Goal: Transaction & Acquisition: Subscribe to service/newsletter

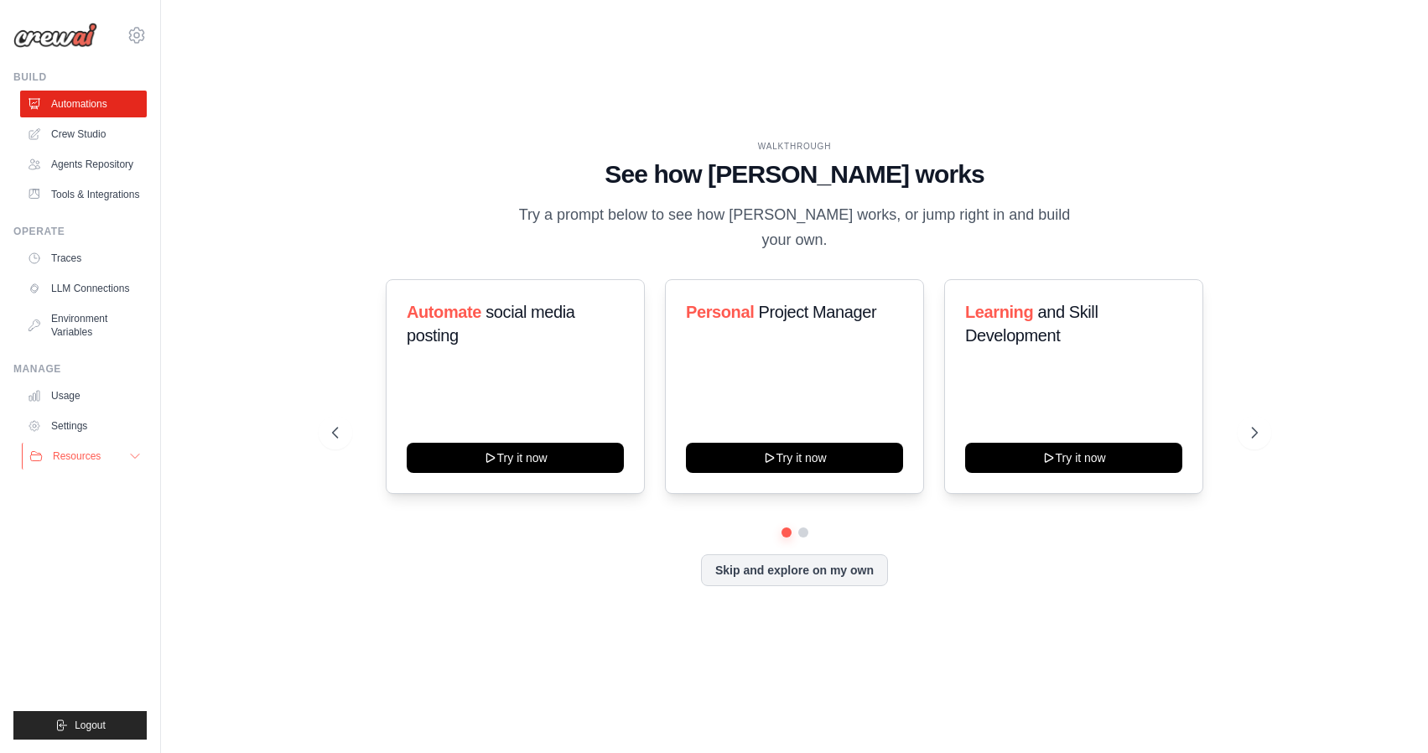
click at [126, 456] on button "Resources" at bounding box center [85, 456] width 127 height 27
click at [137, 35] on icon at bounding box center [137, 35] width 20 height 20
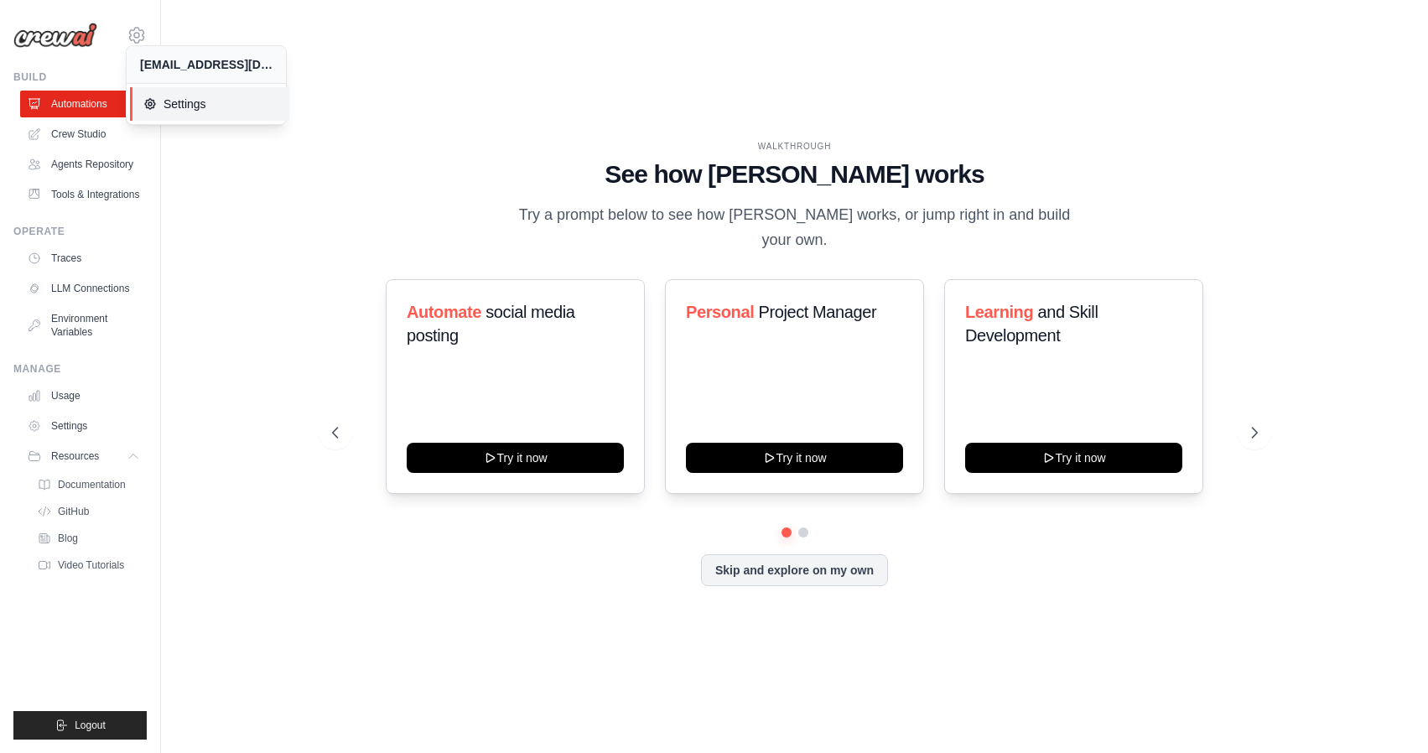
click at [184, 102] on span "Settings" at bounding box center [209, 104] width 132 height 17
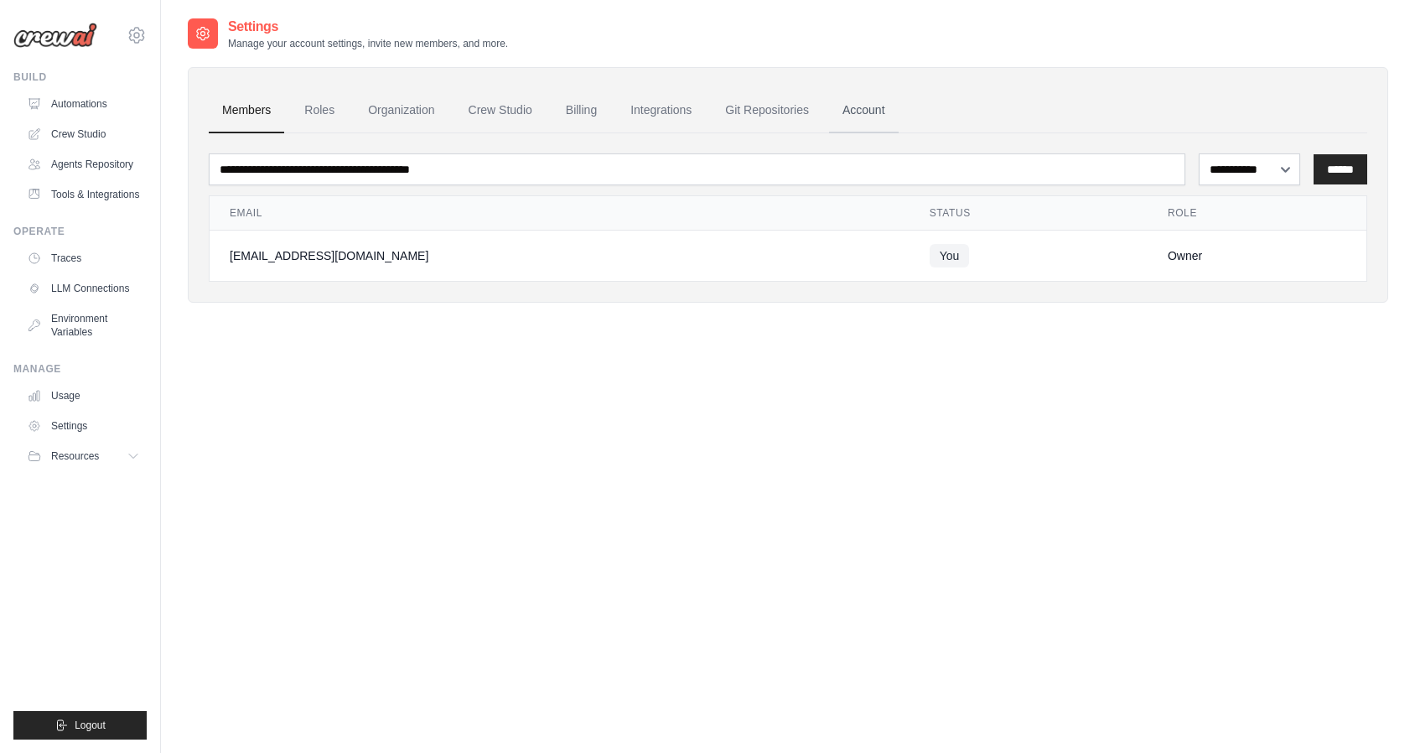
click at [869, 108] on link "Account" at bounding box center [864, 110] width 70 height 45
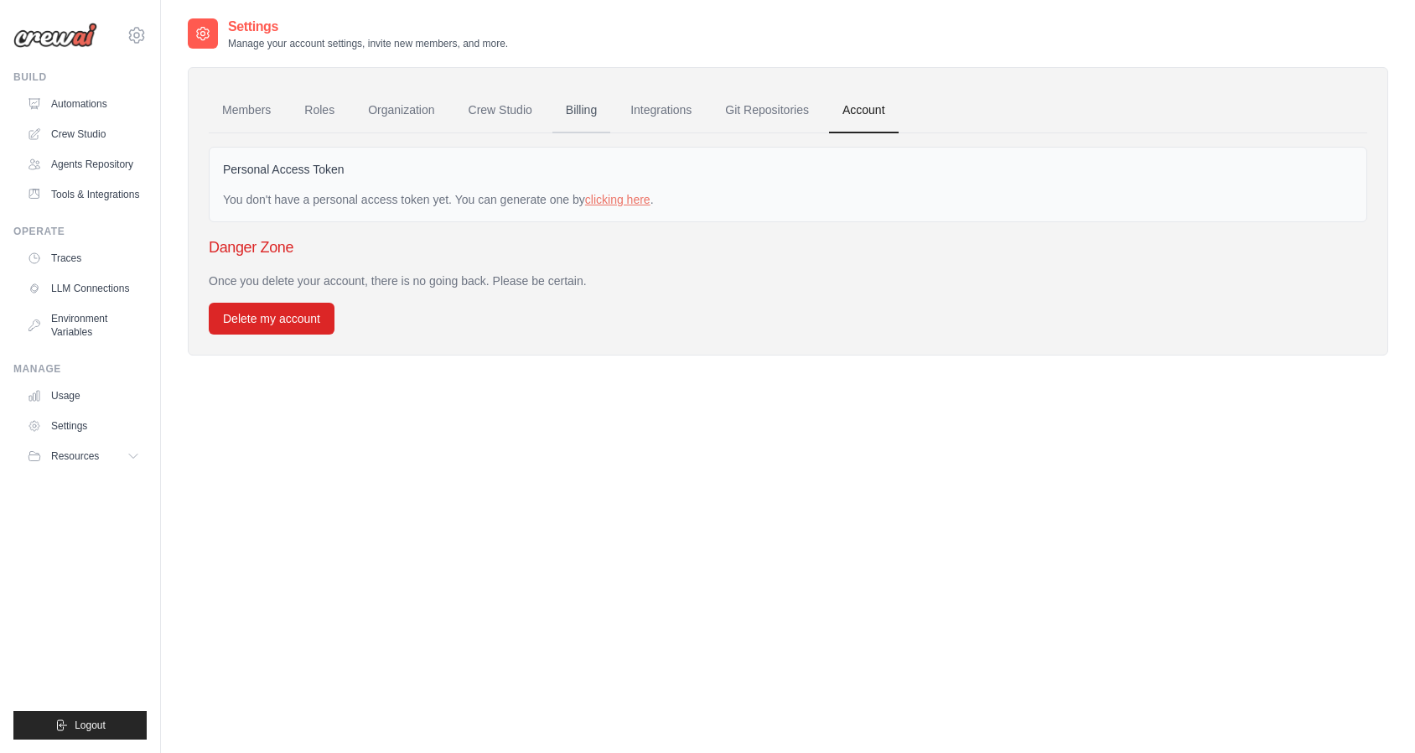
click at [579, 113] on link "Billing" at bounding box center [581, 110] width 58 height 45
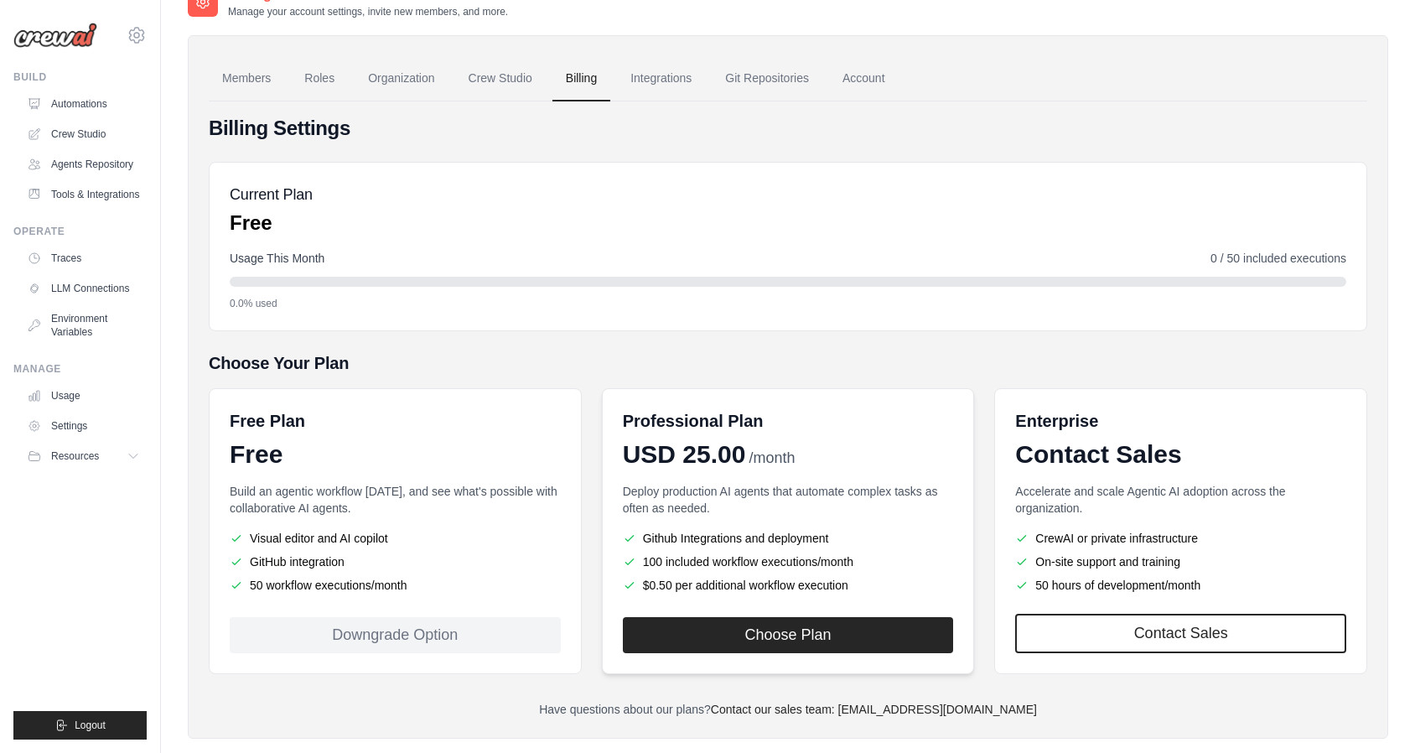
scroll to position [61, 0]
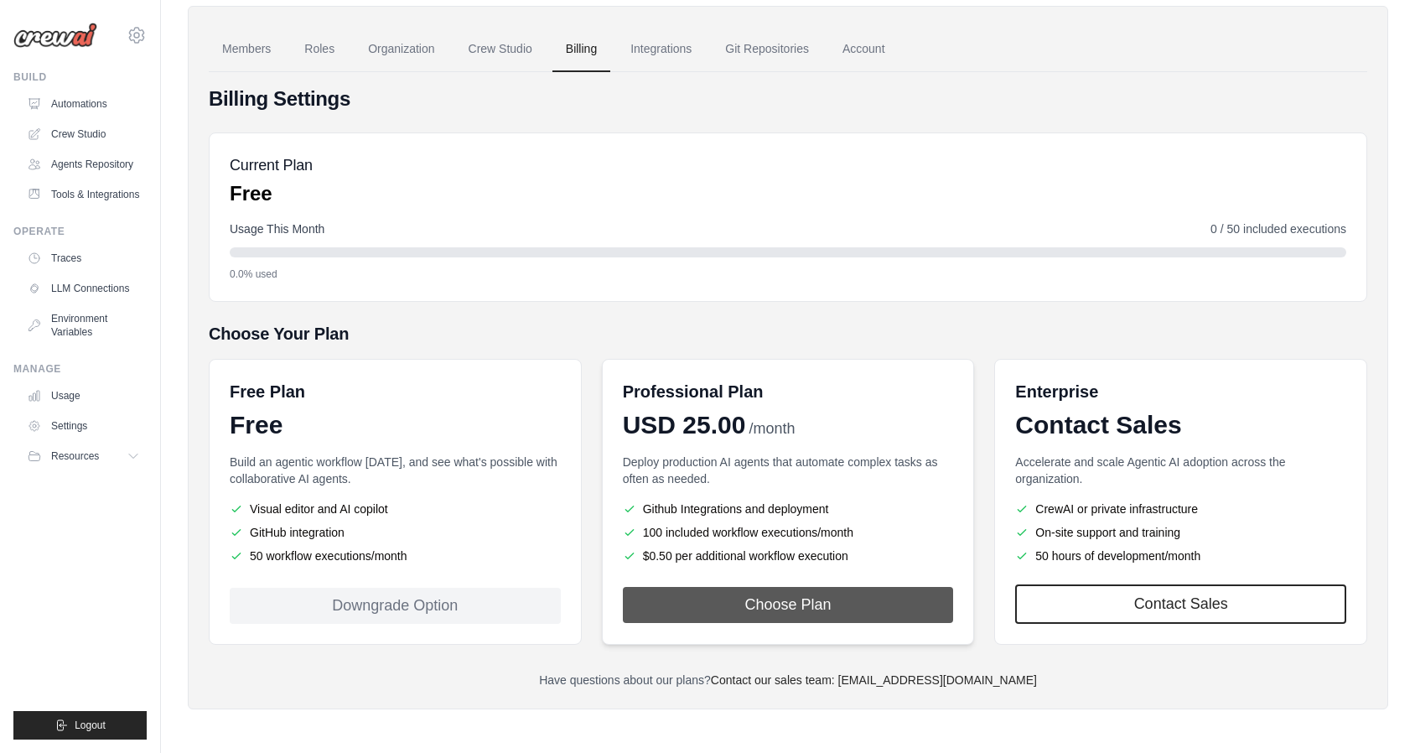
click at [787, 604] on button "Choose Plan" at bounding box center [788, 605] width 331 height 36
